Goal: Task Accomplishment & Management: Manage account settings

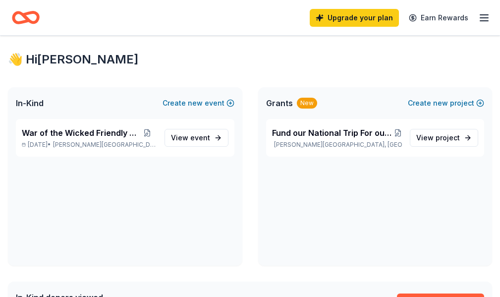
click at [0, 0] on icon "Home" at bounding box center [0, 0] width 0 height 0
click at [204, 142] on span "event" at bounding box center [200, 137] width 20 height 8
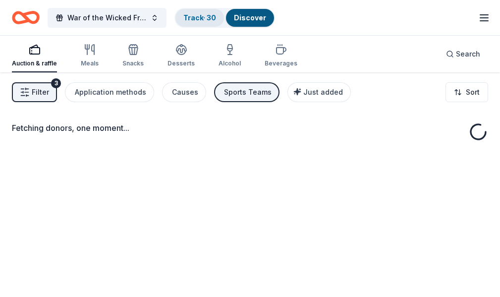
click at [212, 23] on div "Track · 30" at bounding box center [199, 18] width 49 height 18
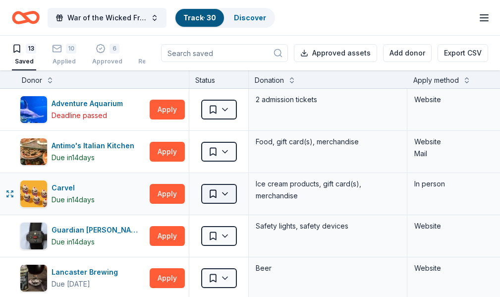
click at [223, 194] on html "War of the Wicked Friendly 10uC Track · 30 Discover Upgrade your plan Earn Rewa…" at bounding box center [250, 148] width 500 height 297
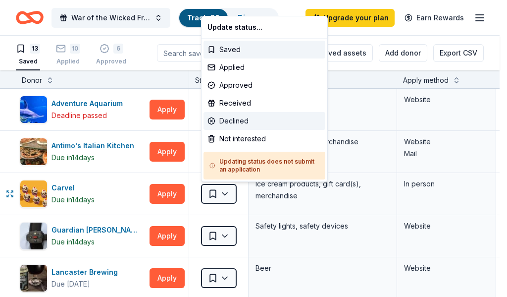
click at [259, 122] on div "Declined" at bounding box center [264, 121] width 122 height 18
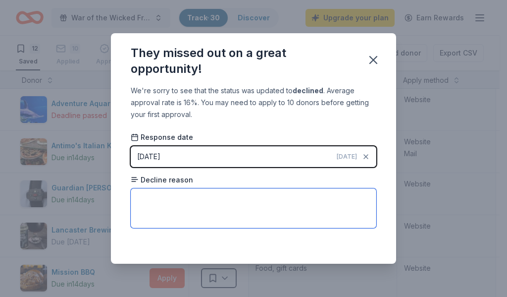
click at [276, 209] on textarea at bounding box center [254, 208] width 246 height 40
type textarea "unknown"
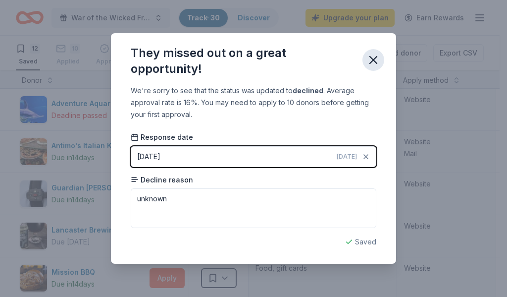
drag, startPoint x: 371, startPoint y: 63, endPoint x: 368, endPoint y: 76, distance: 12.7
click at [371, 64] on icon "button" at bounding box center [373, 60] width 14 height 14
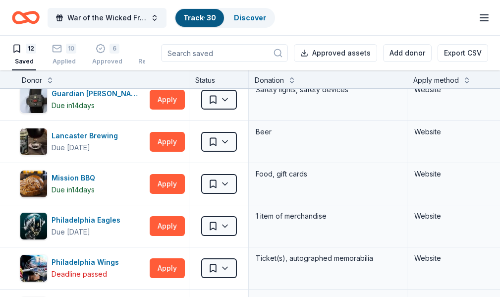
scroll to position [182, 0]
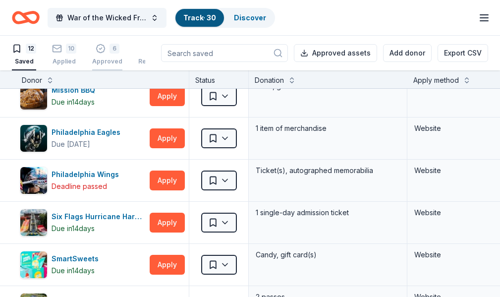
click at [113, 50] on div "6" at bounding box center [114, 49] width 10 height 10
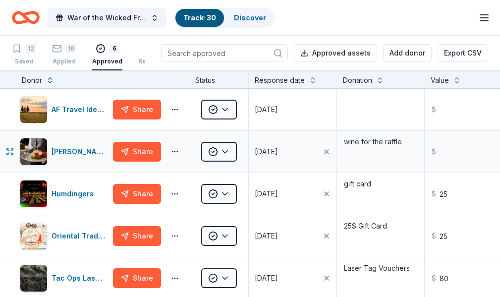
scroll to position [182, 0]
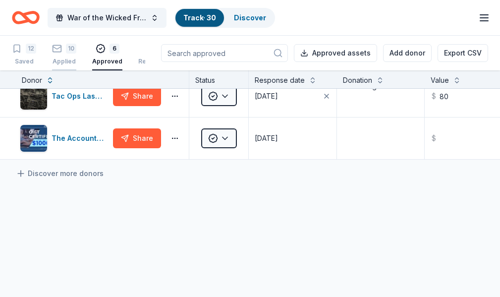
click at [65, 53] on div "10 Applied" at bounding box center [64, 55] width 24 height 22
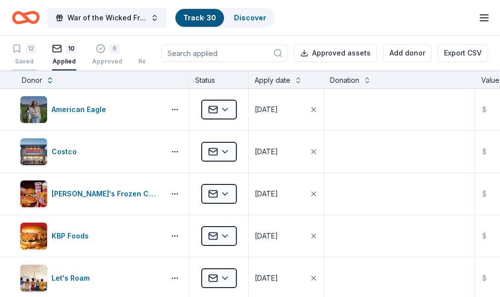
click at [28, 50] on div "12" at bounding box center [24, 49] width 24 height 10
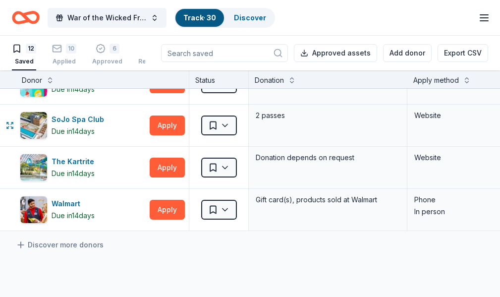
scroll to position [182, 0]
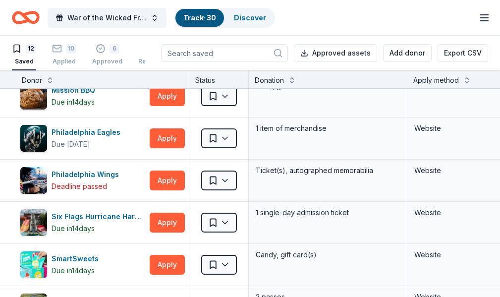
click at [203, 52] on input at bounding box center [224, 53] width 127 height 18
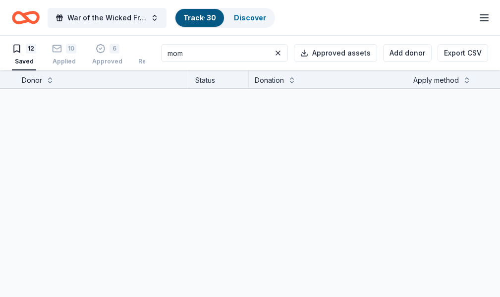
scroll to position [0, 0]
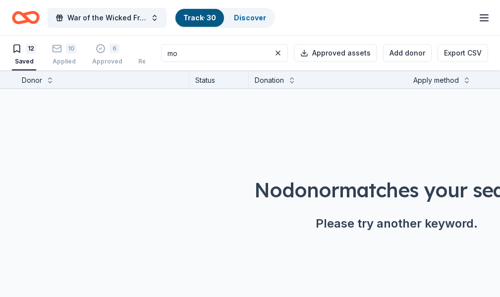
type input "m"
type input "ordanic"
